Goal: Task Accomplishment & Management: Manage account settings

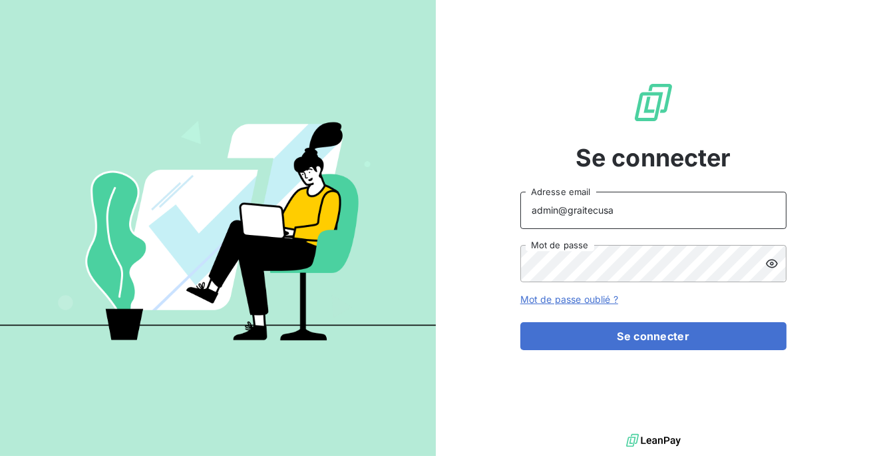
click at [608, 211] on input "admin@graitecusa" at bounding box center [653, 210] width 266 height 37
type input "admin@aximea"
click at [520, 322] on button "Se connecter" at bounding box center [653, 336] width 266 height 28
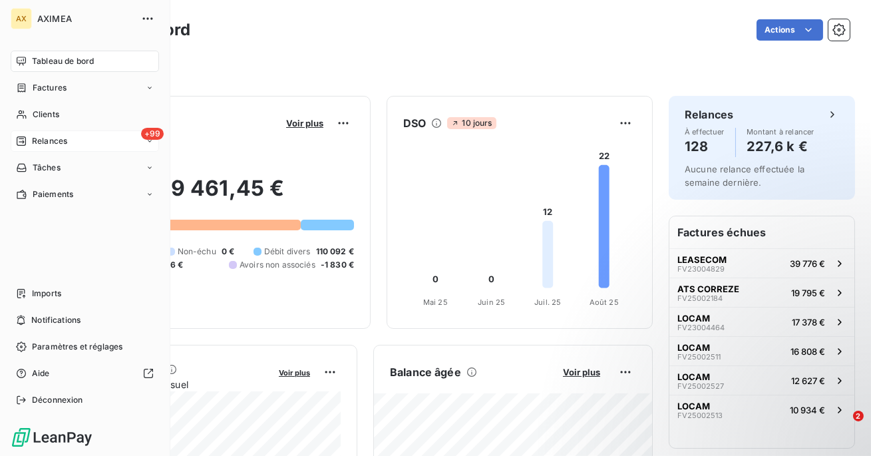
click at [31, 138] on div "Relances" at bounding box center [41, 141] width 51 height 12
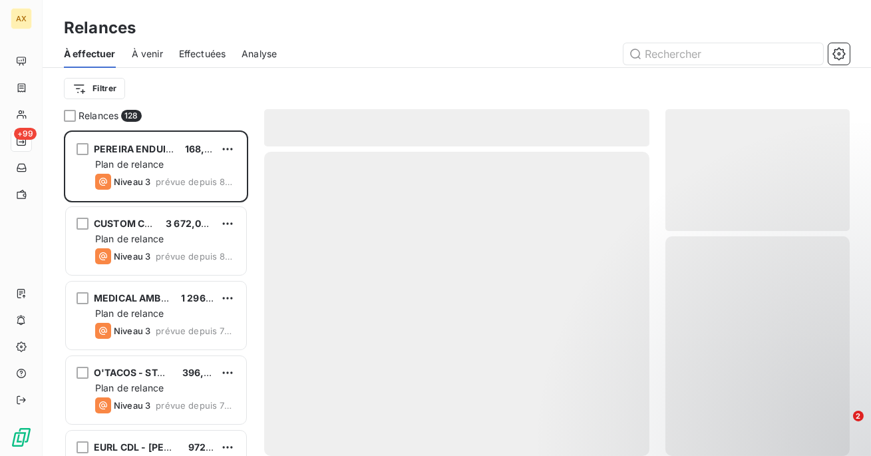
scroll to position [325, 184]
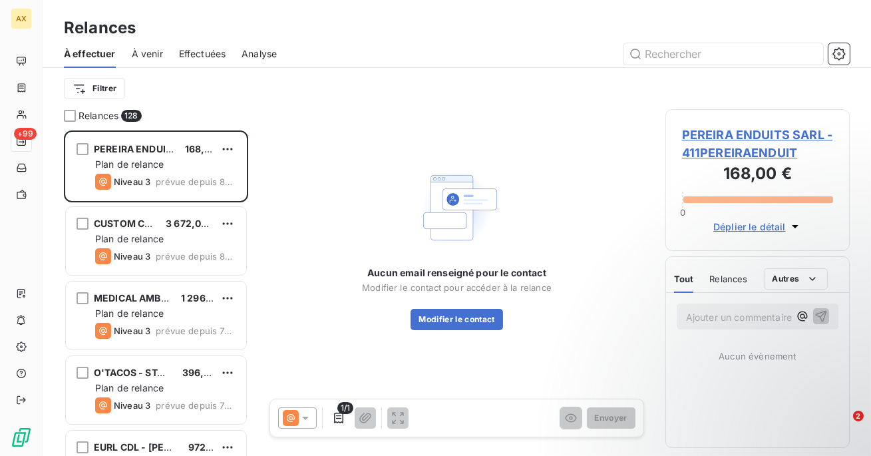
click at [199, 53] on span "Effectuées" at bounding box center [202, 53] width 47 height 13
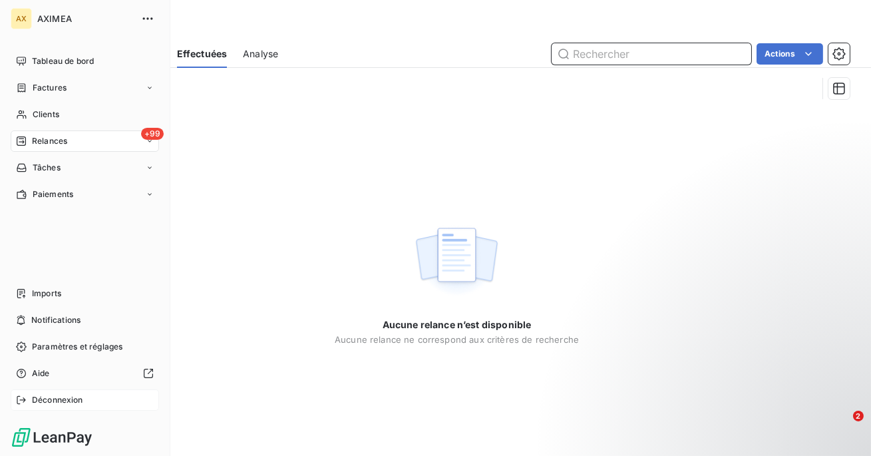
click at [62, 406] on div "Déconnexion" at bounding box center [85, 399] width 148 height 21
